Goal: Use online tool/utility: Utilize a website feature to perform a specific function

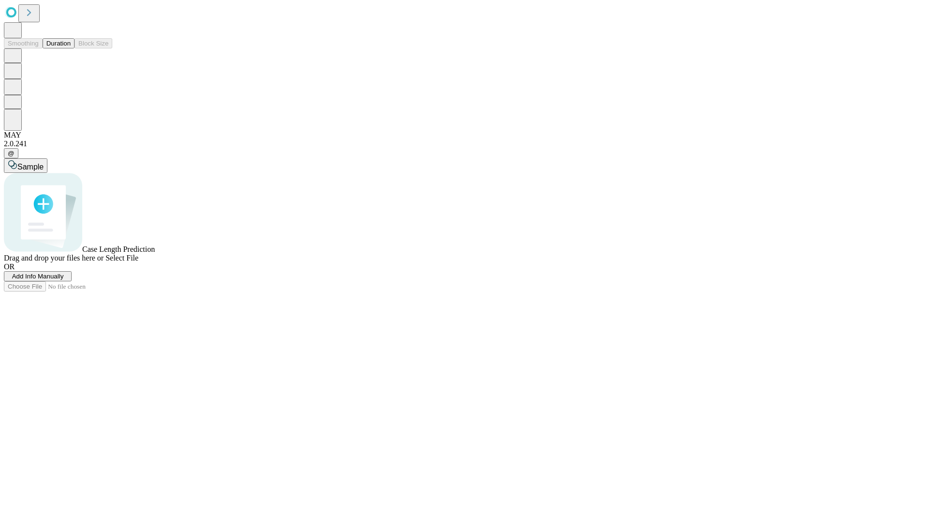
click at [71, 48] on button "Duration" at bounding box center [59, 43] width 32 height 10
click at [64, 280] on span "Add Info Manually" at bounding box center [38, 275] width 52 height 7
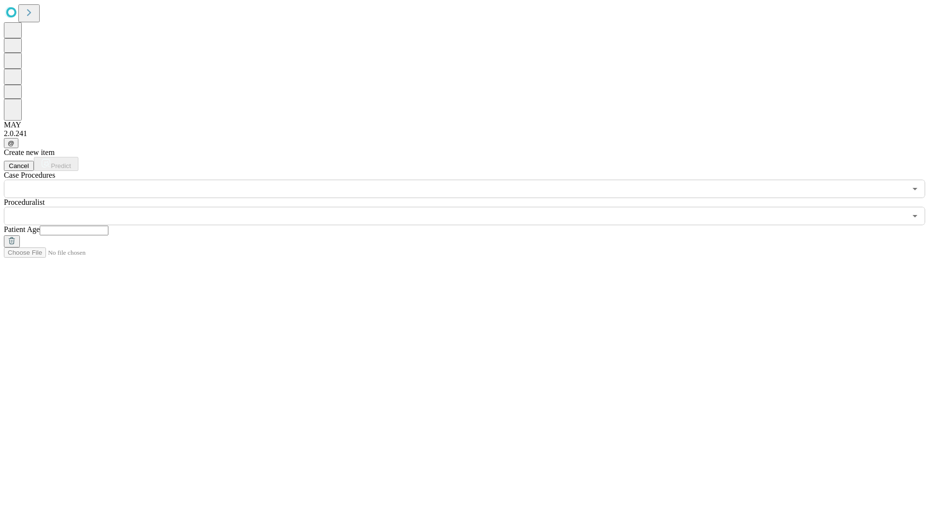
click at [108, 225] on input "text" at bounding box center [74, 230] width 69 height 10
type input "**"
click at [471, 207] on input "text" at bounding box center [455, 216] width 902 height 18
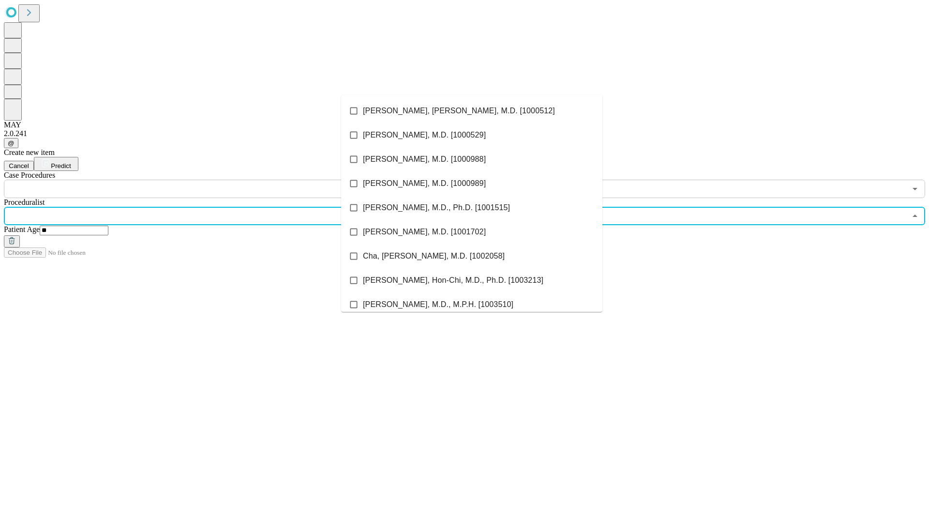
click at [472, 111] on li "[PERSON_NAME], [PERSON_NAME], M.D. [1000512]" at bounding box center [471, 111] width 261 height 24
click at [203, 179] on input "text" at bounding box center [455, 188] width 902 height 18
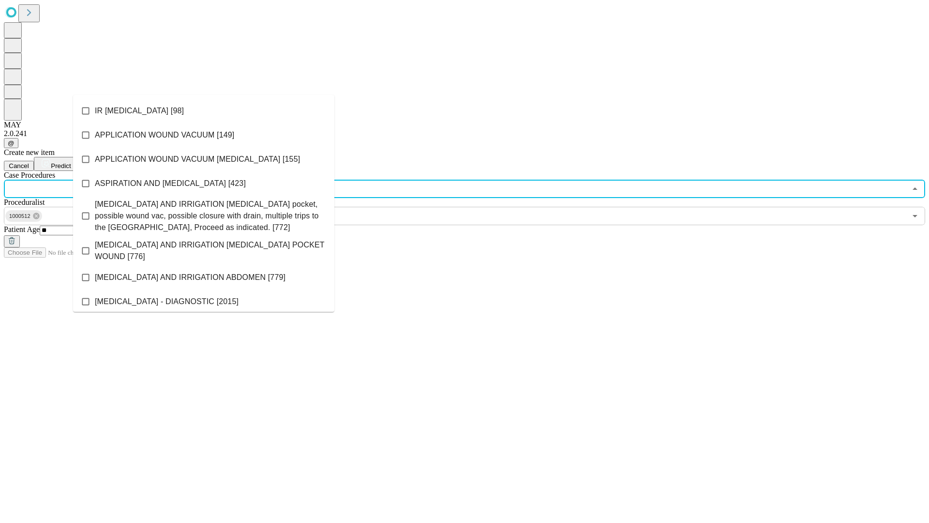
click at [204, 111] on li "IR [MEDICAL_DATA] [98]" at bounding box center [203, 111] width 261 height 24
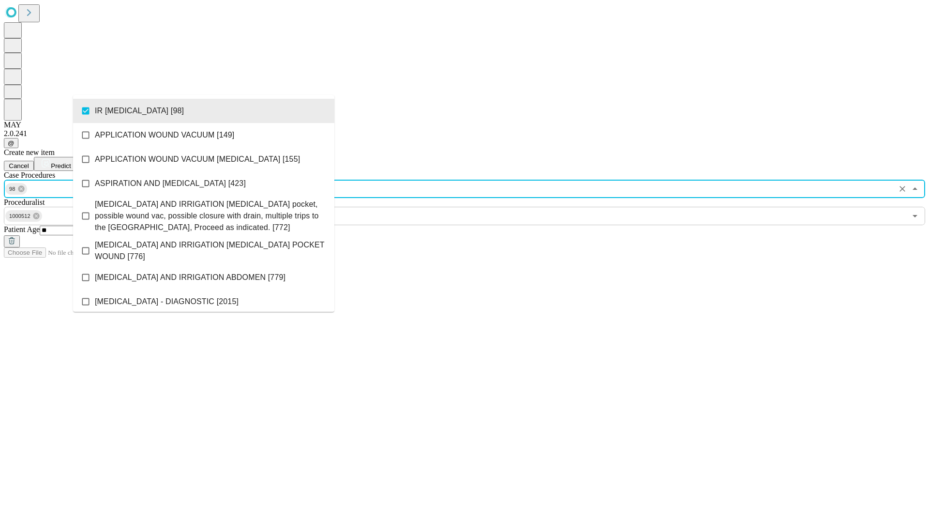
click at [71, 162] on span "Predict" at bounding box center [61, 165] width 20 height 7
